Goal: Task Accomplishment & Management: Complete application form

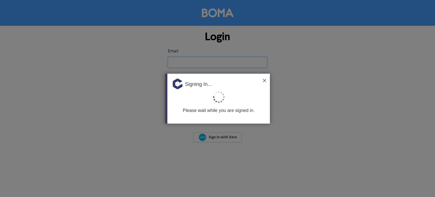
type input "[EMAIL_ADDRESS][DOMAIN_NAME]"
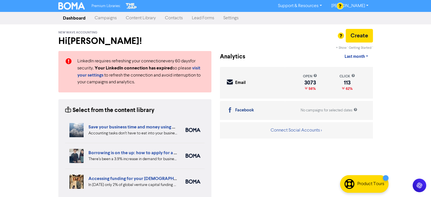
click at [177, 20] on link "Contacts" at bounding box center [173, 17] width 27 height 11
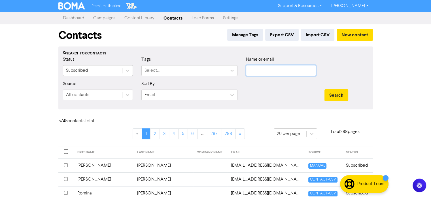
click at [286, 71] on input "text" at bounding box center [281, 70] width 70 height 11
paste input "[EMAIL_ADDRESS][DOMAIN_NAME]"
type input "[EMAIL_ADDRESS][DOMAIN_NAME]"
click at [331, 93] on button "Search" at bounding box center [336, 95] width 24 height 12
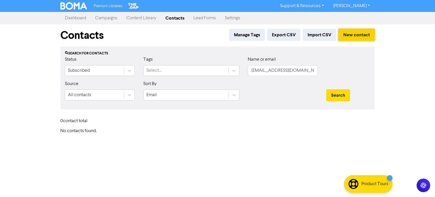
click at [346, 34] on button "New contact" at bounding box center [357, 35] width 36 height 12
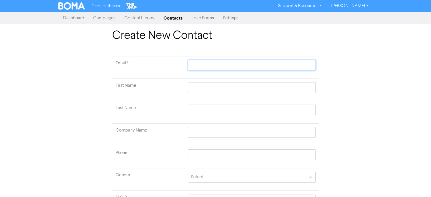
click at [220, 65] on input "text" at bounding box center [252, 65] width 128 height 11
paste input "[EMAIL_ADDRESS][DOMAIN_NAME]"
type input "[EMAIL_ADDRESS][DOMAIN_NAME]"
click at [219, 88] on input "text" at bounding box center [252, 87] width 128 height 11
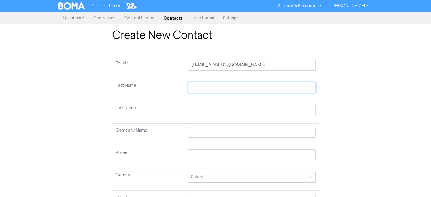
paste input "[PERSON_NAME]"
type input "[PERSON_NAME]"
drag, startPoint x: 210, startPoint y: 88, endPoint x: 224, endPoint y: 89, distance: 13.9
click at [224, 89] on input "[PERSON_NAME]" at bounding box center [252, 87] width 128 height 11
type input "[PERSON_NAME]"
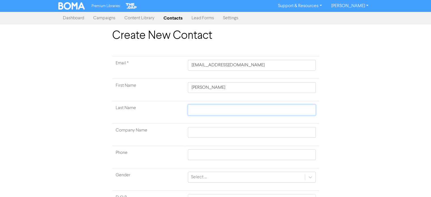
click at [204, 111] on input "text" at bounding box center [252, 110] width 128 height 11
paste input "[PERSON_NAME]"
type input "[PERSON_NAME]"
drag, startPoint x: 209, startPoint y: 89, endPoint x: 224, endPoint y: 90, distance: 15.0
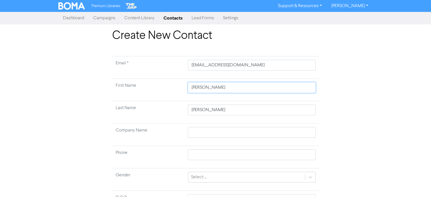
click at [224, 90] on input "[PERSON_NAME]" at bounding box center [252, 87] width 128 height 11
type input "[PERSON_NAME]"
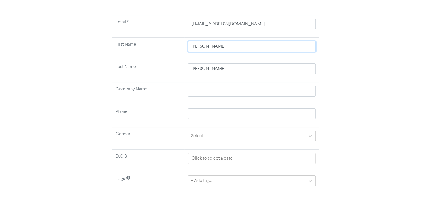
scroll to position [54, 0]
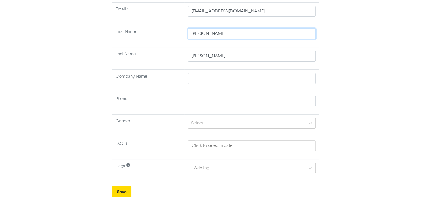
type input "[PERSON_NAME]"
click at [213, 168] on div "+ Add tag..." at bounding box center [252, 168] width 128 height 11
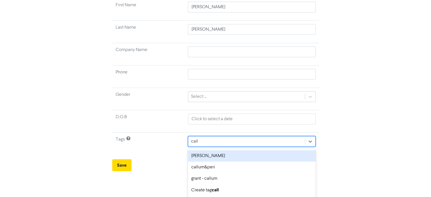
scroll to position [80, 0]
type input "callum"
click at [230, 151] on div "[PERSON_NAME]" at bounding box center [252, 156] width 128 height 11
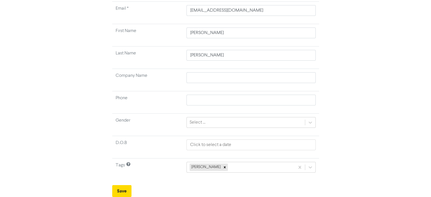
scroll to position [54, 0]
click at [127, 190] on button "Save" at bounding box center [121, 192] width 19 height 12
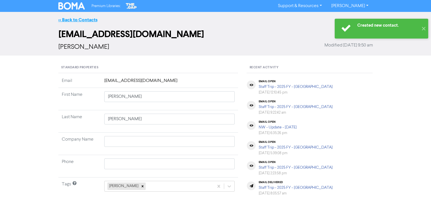
click at [88, 22] on link "<< Back to Contacts" at bounding box center [77, 20] width 39 height 6
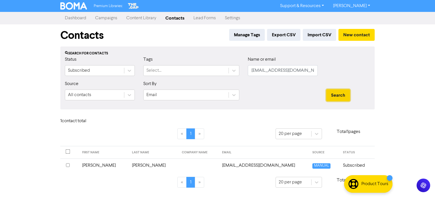
click at [335, 96] on button "Search" at bounding box center [338, 95] width 24 height 12
click at [135, 164] on td "[PERSON_NAME]" at bounding box center [154, 165] width 50 height 14
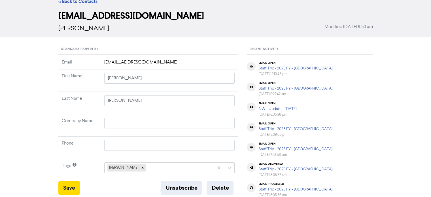
scroll to position [28, 0]
